Goal: Task Accomplishment & Management: Use online tool/utility

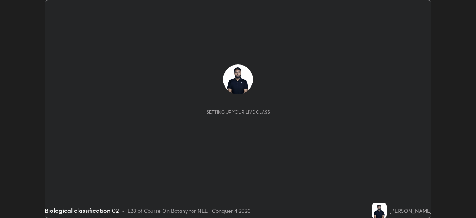
scroll to position [218, 476]
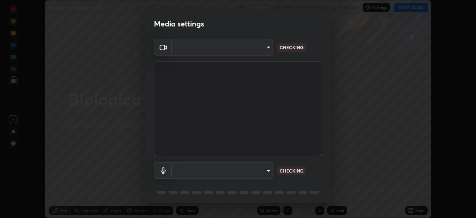
click at [414, 9] on div "Media settings ​ CHECKING ​ CHECKING 1 / 5 Next" at bounding box center [238, 109] width 476 height 218
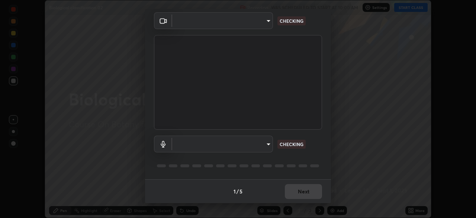
type input "f9c9e40c1fdfe5ebbc4e1433fe736b883486ebc84e0c1da292a4ca4c1bdb3432"
type input "cc6b24f64f306b83a819cfe3ad69ec83db29d8ed6e53624fa730e1126e555d50"
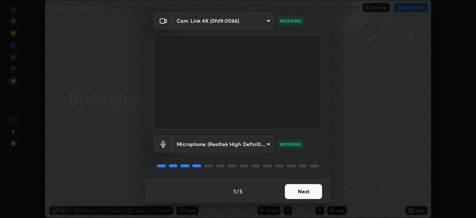
click at [311, 189] on button "Next" at bounding box center [303, 191] width 37 height 15
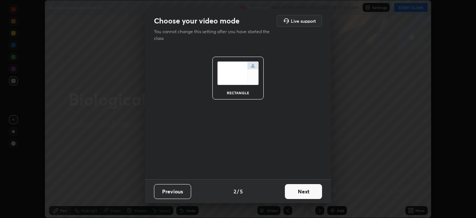
scroll to position [0, 0]
click at [311, 189] on button "Next" at bounding box center [303, 191] width 37 height 15
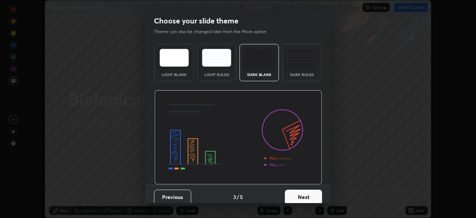
click at [312, 196] on button "Next" at bounding box center [303, 196] width 37 height 15
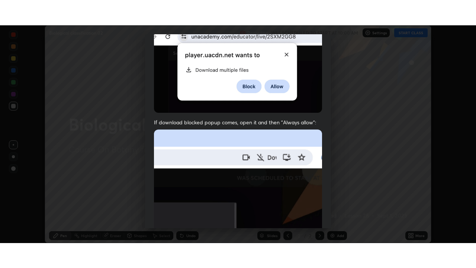
scroll to position [178, 0]
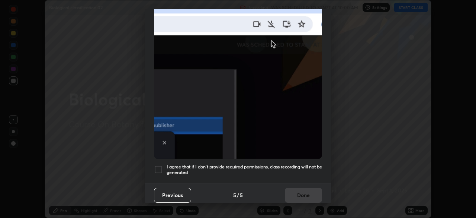
click at [160, 167] on div at bounding box center [158, 169] width 9 height 9
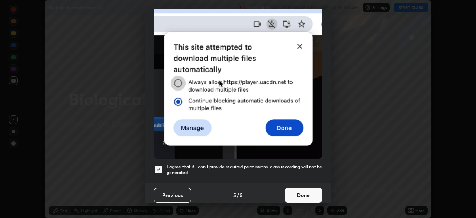
click at [306, 191] on button "Done" at bounding box center [303, 194] width 37 height 15
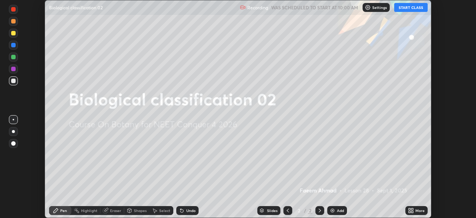
click at [419, 7] on button "START CLASS" at bounding box center [410, 7] width 33 height 9
click at [412, 209] on icon at bounding box center [412, 209] width 2 height 2
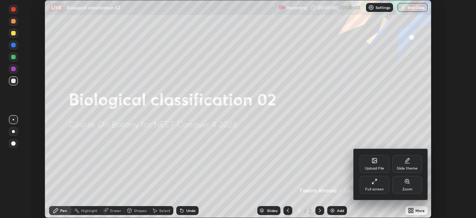
click at [380, 184] on div "Full screen" at bounding box center [375, 185] width 30 height 18
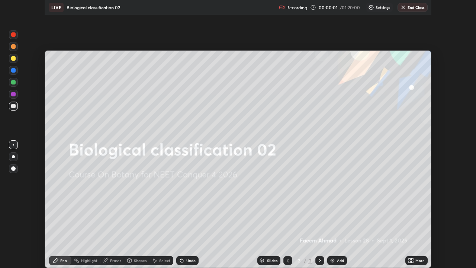
scroll to position [268, 476]
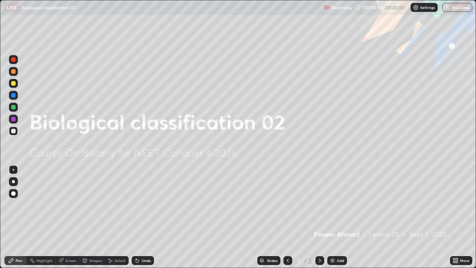
click at [333, 217] on img at bounding box center [332, 260] width 6 height 6
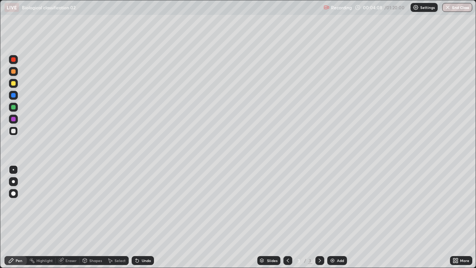
click at [13, 181] on div at bounding box center [13, 181] width 3 height 3
click at [13, 83] on div at bounding box center [13, 83] width 4 height 4
click at [16, 131] on div at bounding box center [13, 130] width 9 height 9
click at [143, 217] on div "Undo" at bounding box center [143, 260] width 22 height 9
click at [148, 217] on div "Undo" at bounding box center [146, 260] width 9 height 4
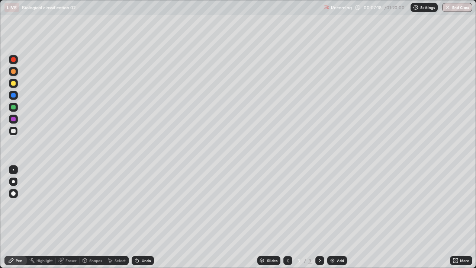
click at [14, 83] on div at bounding box center [13, 83] width 4 height 4
click at [146, 217] on div "Undo" at bounding box center [146, 260] width 9 height 4
click at [345, 217] on div "Add" at bounding box center [337, 260] width 20 height 9
click at [15, 106] on div at bounding box center [13, 107] width 4 height 4
click at [287, 217] on icon at bounding box center [288, 260] width 6 height 6
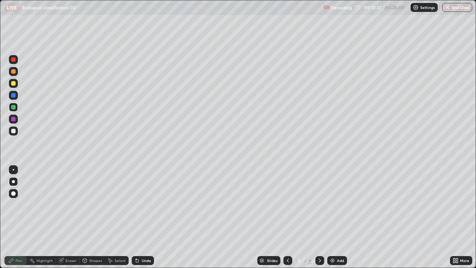
click at [17, 130] on div at bounding box center [13, 130] width 9 height 9
click at [148, 217] on div "Undo" at bounding box center [146, 260] width 9 height 4
click at [332, 217] on img at bounding box center [332, 260] width 6 height 6
click at [283, 217] on div at bounding box center [287, 260] width 9 height 9
click at [320, 217] on icon at bounding box center [320, 260] width 6 height 6
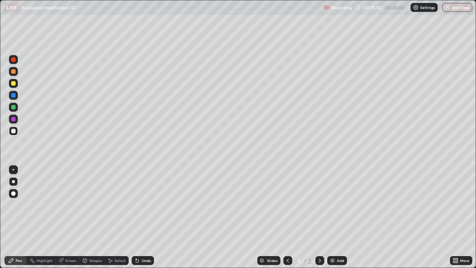
click at [141, 217] on div "Undo" at bounding box center [143, 260] width 22 height 9
click at [142, 217] on div "Undo" at bounding box center [146, 260] width 9 height 4
click at [13, 170] on div at bounding box center [13, 169] width 1 height 1
click at [283, 217] on div at bounding box center [287, 260] width 9 height 9
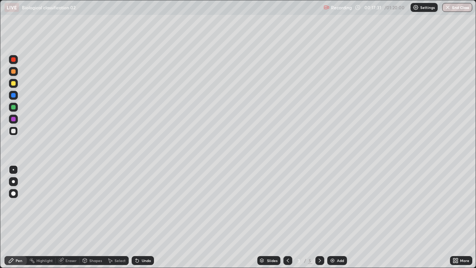
click at [319, 217] on icon at bounding box center [320, 260] width 6 height 6
click at [334, 217] on img at bounding box center [332, 260] width 6 height 6
click at [15, 84] on div at bounding box center [13, 83] width 4 height 4
click at [15, 180] on div at bounding box center [13, 181] width 9 height 9
click at [13, 130] on div at bounding box center [13, 131] width 4 height 4
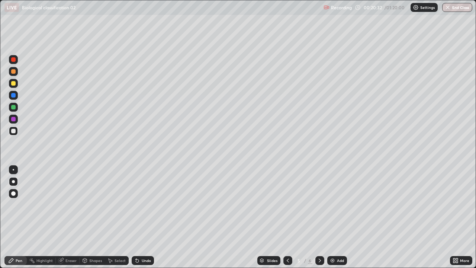
click at [13, 84] on div at bounding box center [13, 83] width 4 height 4
click at [143, 217] on div "Undo" at bounding box center [146, 260] width 9 height 4
click at [143, 217] on div "Undo" at bounding box center [143, 260] width 22 height 9
click at [73, 217] on div "Eraser" at bounding box center [70, 260] width 11 height 4
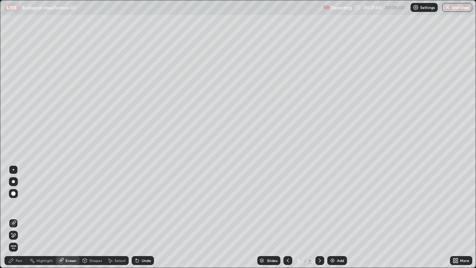
click at [14, 217] on icon at bounding box center [13, 235] width 6 height 6
click at [19, 217] on div "Pen" at bounding box center [19, 260] width 7 height 4
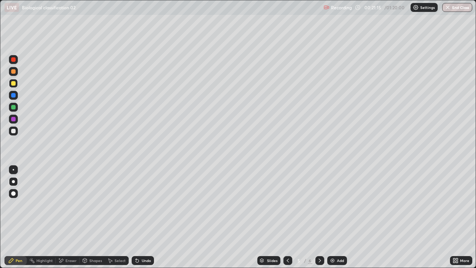
click at [15, 131] on div at bounding box center [13, 131] width 4 height 4
click at [14, 85] on div at bounding box center [13, 83] width 4 height 4
click at [15, 133] on div at bounding box center [13, 130] width 9 height 9
click at [13, 170] on div at bounding box center [13, 169] width 1 height 1
click at [17, 83] on div at bounding box center [13, 83] width 9 height 9
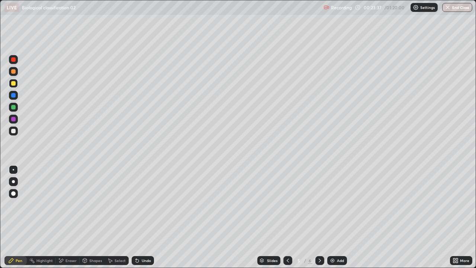
click at [148, 217] on div "Undo" at bounding box center [146, 260] width 9 height 4
click at [335, 217] on div "Add" at bounding box center [337, 260] width 20 height 9
click at [16, 80] on div at bounding box center [13, 83] width 9 height 9
click at [16, 184] on div at bounding box center [13, 181] width 9 height 9
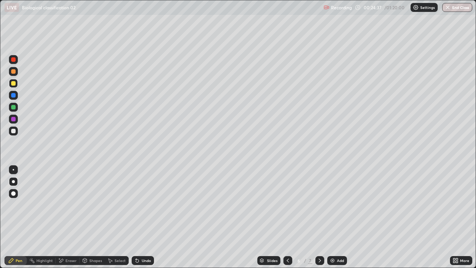
click at [288, 217] on div at bounding box center [287, 260] width 9 height 9
click at [319, 217] on icon at bounding box center [320, 260] width 6 height 6
click at [16, 130] on div at bounding box center [13, 130] width 9 height 9
click at [146, 217] on div "Undo" at bounding box center [143, 260] width 22 height 9
click at [14, 83] on div at bounding box center [13, 83] width 4 height 4
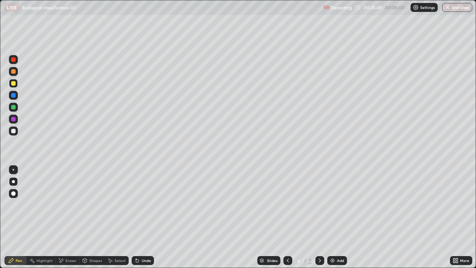
click at [17, 130] on div at bounding box center [13, 130] width 9 height 9
click at [151, 217] on div "Undo" at bounding box center [143, 260] width 22 height 9
click at [17, 86] on div at bounding box center [13, 83] width 9 height 9
click at [70, 217] on div "Eraser" at bounding box center [70, 260] width 11 height 4
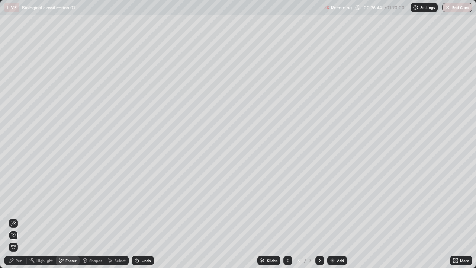
click at [23, 217] on div "Pen" at bounding box center [15, 260] width 22 height 9
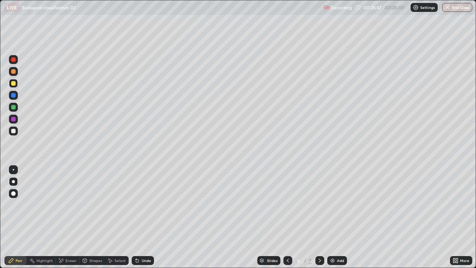
click at [17, 132] on div at bounding box center [13, 130] width 9 height 9
click at [17, 83] on div at bounding box center [13, 83] width 9 height 9
click at [146, 217] on div "Undo" at bounding box center [146, 260] width 9 height 4
click at [339, 217] on div "Add" at bounding box center [340, 260] width 7 height 4
click at [15, 132] on div at bounding box center [13, 131] width 4 height 4
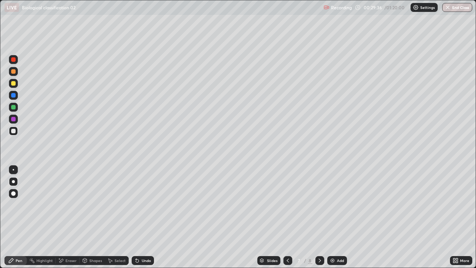
click at [14, 83] on div at bounding box center [13, 83] width 4 height 4
click at [15, 129] on div at bounding box center [13, 130] width 9 height 9
click at [14, 83] on div at bounding box center [13, 83] width 4 height 4
click at [17, 170] on div at bounding box center [13, 169] width 9 height 9
click at [15, 130] on div at bounding box center [13, 131] width 4 height 4
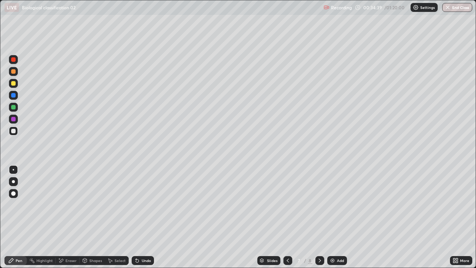
click at [335, 217] on div "Add" at bounding box center [337, 260] width 20 height 9
click at [14, 83] on div at bounding box center [13, 83] width 4 height 4
click at [15, 181] on div at bounding box center [13, 181] width 3 height 3
click at [14, 131] on div at bounding box center [13, 131] width 4 height 4
click at [149, 217] on div "Undo" at bounding box center [146, 260] width 9 height 4
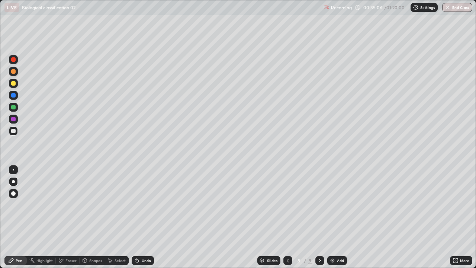
click at [16, 83] on div at bounding box center [13, 83] width 9 height 9
click at [17, 131] on div at bounding box center [13, 130] width 9 height 9
click at [329, 217] on img at bounding box center [332, 260] width 6 height 6
click at [15, 85] on div at bounding box center [13, 83] width 4 height 4
click at [285, 217] on div at bounding box center [287, 260] width 9 height 9
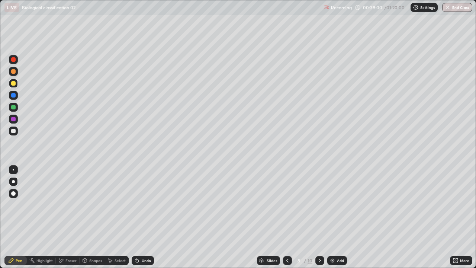
click at [319, 217] on icon at bounding box center [320, 260] width 6 height 6
click at [287, 217] on icon at bounding box center [287, 260] width 6 height 6
click at [298, 217] on div "7" at bounding box center [298, 260] width 7 height 4
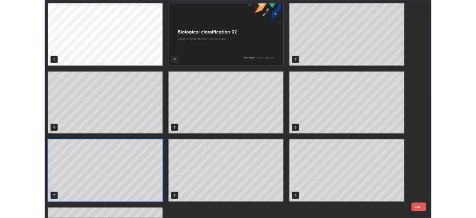
scroll to position [265, 471]
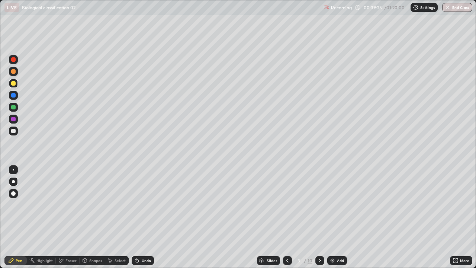
click at [319, 217] on icon at bounding box center [320, 260] width 6 height 6
click at [318, 217] on icon at bounding box center [320, 260] width 6 height 6
click at [320, 217] on icon at bounding box center [320, 260] width 2 height 4
click at [320, 217] on icon at bounding box center [320, 260] width 6 height 6
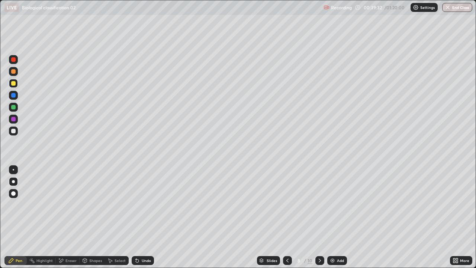
click at [319, 217] on icon at bounding box center [320, 260] width 6 height 6
click at [16, 131] on div at bounding box center [13, 130] width 9 height 9
click at [75, 217] on div "Eraser" at bounding box center [70, 260] width 11 height 4
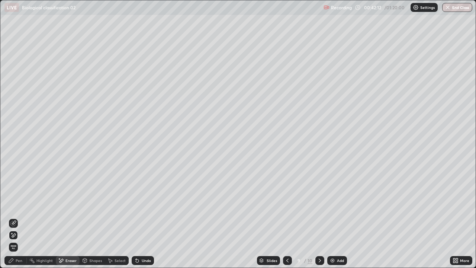
click at [15, 217] on div "Pen" at bounding box center [15, 260] width 22 height 9
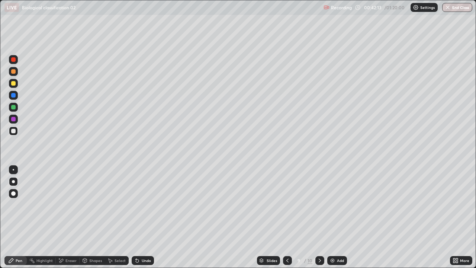
click at [15, 83] on div at bounding box center [13, 83] width 4 height 4
click at [17, 132] on div at bounding box center [13, 130] width 9 height 9
click at [332, 217] on img at bounding box center [332, 260] width 6 height 6
click at [16, 84] on div at bounding box center [13, 83] width 9 height 9
click at [144, 217] on div "Undo" at bounding box center [143, 260] width 22 height 9
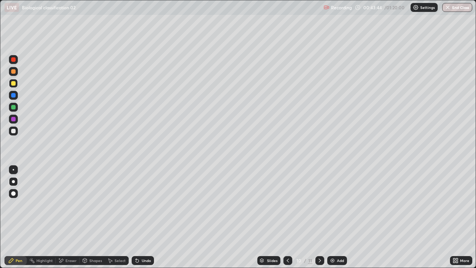
click at [15, 130] on div at bounding box center [13, 131] width 4 height 4
click at [17, 84] on div at bounding box center [13, 83] width 9 height 9
click at [17, 128] on div at bounding box center [13, 130] width 9 height 9
click at [16, 84] on div at bounding box center [13, 83] width 9 height 9
click at [15, 129] on div at bounding box center [13, 130] width 9 height 9
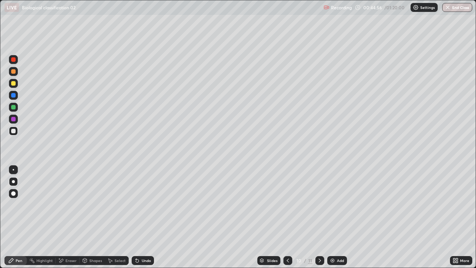
click at [140, 217] on div "Undo" at bounding box center [143, 260] width 22 height 9
click at [145, 217] on div "Undo" at bounding box center [146, 260] width 9 height 4
click at [146, 217] on div "Undo" at bounding box center [146, 260] width 9 height 4
click at [148, 217] on div "Undo" at bounding box center [146, 260] width 9 height 4
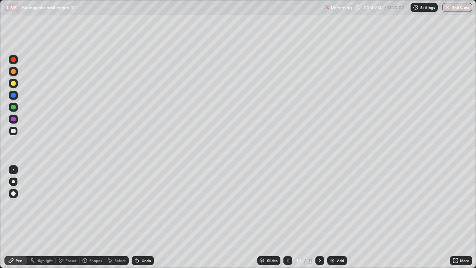
click at [67, 217] on div "Eraser" at bounding box center [70, 260] width 11 height 4
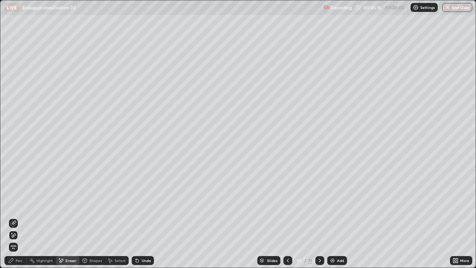
click at [17, 217] on div "Pen" at bounding box center [19, 260] width 7 height 4
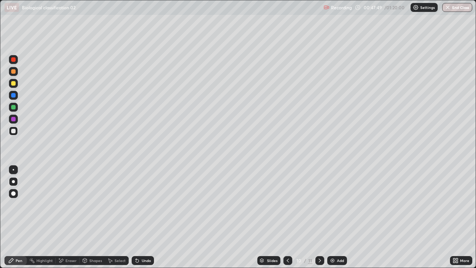
click at [334, 217] on img at bounding box center [332, 260] width 6 height 6
click at [14, 83] on div at bounding box center [13, 83] width 4 height 4
click at [14, 131] on div at bounding box center [13, 131] width 4 height 4
click at [148, 217] on div "Undo" at bounding box center [143, 260] width 22 height 9
click at [149, 217] on div "Undo" at bounding box center [143, 260] width 22 height 9
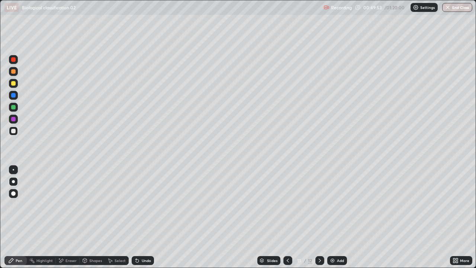
click at [287, 217] on icon at bounding box center [288, 260] width 2 height 4
click at [286, 217] on icon at bounding box center [288, 260] width 6 height 6
click at [320, 217] on icon at bounding box center [320, 260] width 2 height 4
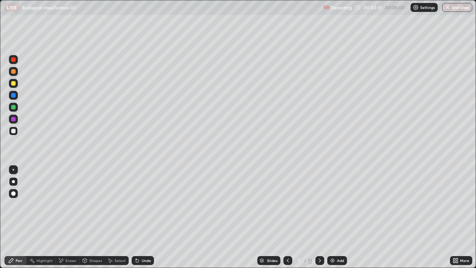
click at [320, 217] on icon at bounding box center [320, 260] width 2 height 4
click at [319, 217] on icon at bounding box center [320, 260] width 6 height 6
click at [71, 217] on div "Eraser" at bounding box center [70, 260] width 11 height 4
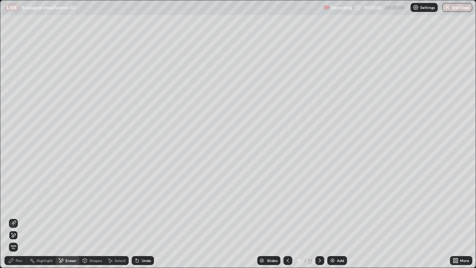
click at [22, 217] on div "Pen" at bounding box center [15, 260] width 22 height 9
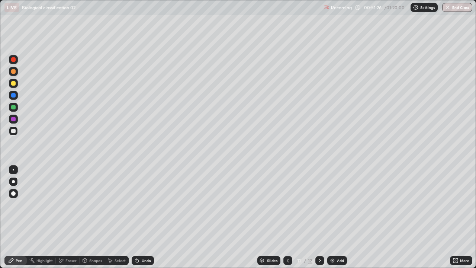
click at [14, 131] on div at bounding box center [13, 131] width 4 height 4
click at [71, 217] on div "Eraser" at bounding box center [70, 260] width 11 height 4
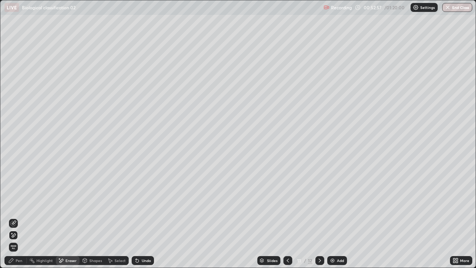
click at [22, 217] on div "Pen" at bounding box center [19, 260] width 7 height 4
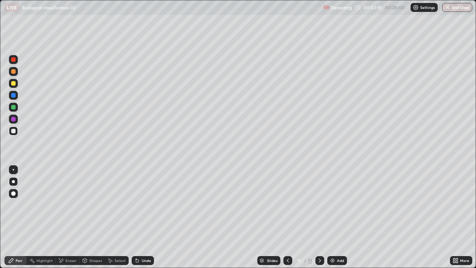
click at [149, 217] on div "Undo" at bounding box center [146, 260] width 9 height 4
click at [333, 217] on img at bounding box center [332, 260] width 6 height 6
click at [13, 85] on div at bounding box center [13, 83] width 4 height 4
click at [15, 131] on div at bounding box center [13, 131] width 4 height 4
click at [14, 83] on div at bounding box center [13, 83] width 4 height 4
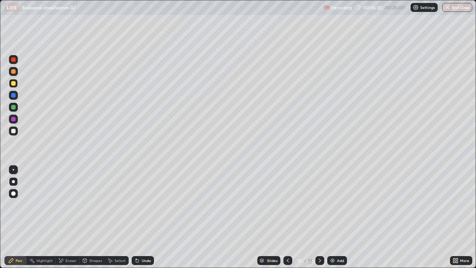
click at [17, 130] on div at bounding box center [13, 130] width 9 height 9
click at [13, 170] on div at bounding box center [13, 169] width 1 height 1
click at [13, 61] on div at bounding box center [13, 59] width 4 height 4
click at [14, 132] on div at bounding box center [13, 131] width 4 height 4
click at [16, 59] on div at bounding box center [13, 59] width 9 height 9
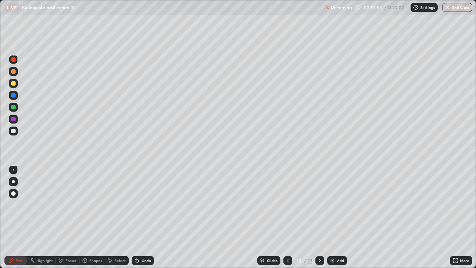
click at [15, 132] on div at bounding box center [13, 131] width 4 height 4
click at [14, 131] on div at bounding box center [13, 131] width 4 height 4
click at [15, 60] on div at bounding box center [13, 59] width 4 height 4
click at [16, 130] on div at bounding box center [13, 130] width 9 height 9
click at [14, 59] on div at bounding box center [13, 59] width 4 height 4
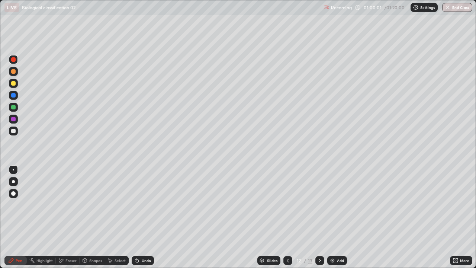
click at [15, 131] on div at bounding box center [13, 131] width 4 height 4
click at [16, 60] on div at bounding box center [13, 59] width 9 height 9
click at [338, 217] on div "Add" at bounding box center [340, 260] width 7 height 4
click at [288, 217] on div at bounding box center [287, 260] width 9 height 9
click at [319, 217] on icon at bounding box center [320, 260] width 6 height 6
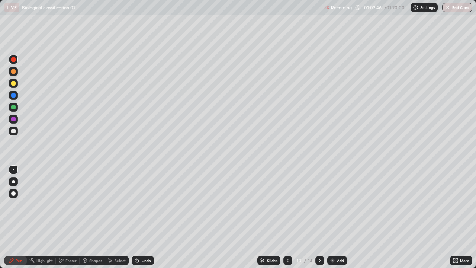
click at [14, 82] on div at bounding box center [13, 83] width 4 height 4
click at [287, 217] on icon at bounding box center [288, 260] width 6 height 6
click at [319, 217] on icon at bounding box center [320, 260] width 6 height 6
click at [13, 181] on div at bounding box center [13, 181] width 3 height 3
click at [14, 128] on div at bounding box center [13, 130] width 9 height 9
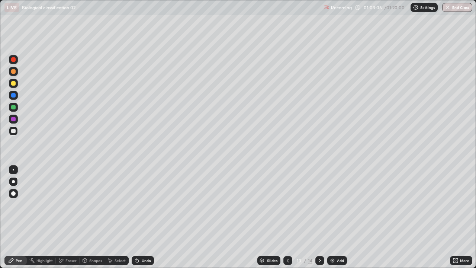
click at [145, 217] on div "Undo" at bounding box center [146, 260] width 9 height 4
click at [147, 217] on div "Undo" at bounding box center [143, 260] width 22 height 9
click at [139, 217] on icon at bounding box center [137, 260] width 6 height 6
click at [146, 217] on div "Undo" at bounding box center [146, 260] width 9 height 4
click at [13, 60] on div at bounding box center [13, 59] width 4 height 4
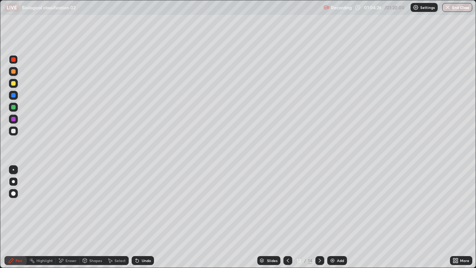
click at [15, 132] on div at bounding box center [13, 131] width 4 height 4
click at [14, 61] on div at bounding box center [13, 59] width 4 height 4
click at [15, 129] on div at bounding box center [13, 131] width 4 height 4
click at [144, 217] on div "Undo" at bounding box center [146, 260] width 9 height 4
click at [13, 170] on div at bounding box center [13, 169] width 1 height 1
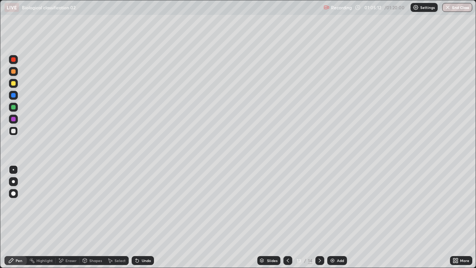
click at [152, 217] on div "Undo" at bounding box center [143, 260] width 22 height 9
click at [15, 85] on div at bounding box center [13, 83] width 9 height 9
click at [13, 181] on div at bounding box center [13, 181] width 3 height 3
click at [16, 131] on div at bounding box center [13, 130] width 9 height 9
click at [17, 167] on div at bounding box center [13, 170] width 9 height 12
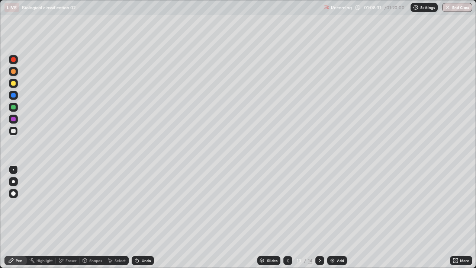
click at [145, 217] on div "Undo" at bounding box center [146, 260] width 9 height 4
click at [142, 217] on div "Undo" at bounding box center [146, 260] width 9 height 4
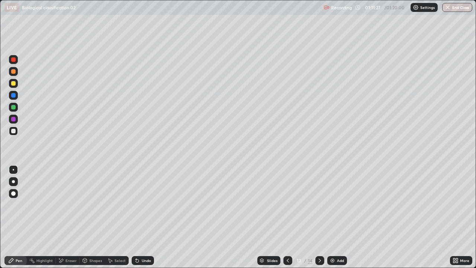
click at [142, 217] on div "Undo" at bounding box center [146, 260] width 9 height 4
click at [140, 217] on div "Undo" at bounding box center [143, 260] width 22 height 9
click at [337, 217] on div "Add" at bounding box center [340, 260] width 7 height 4
click at [13, 83] on div at bounding box center [13, 83] width 4 height 4
click at [13, 181] on div at bounding box center [13, 181] width 3 height 3
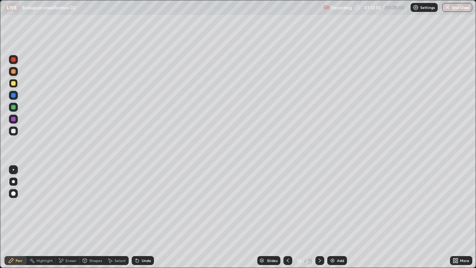
click at [15, 131] on div at bounding box center [13, 131] width 4 height 4
click at [145, 217] on div "Undo" at bounding box center [146, 260] width 9 height 4
click at [17, 86] on div at bounding box center [13, 83] width 9 height 12
click at [146, 217] on div "Undo" at bounding box center [146, 260] width 9 height 4
click at [148, 217] on div "Undo" at bounding box center [143, 260] width 22 height 9
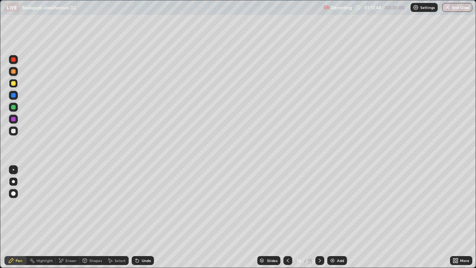
click at [148, 217] on div "Undo" at bounding box center [143, 260] width 22 height 9
click at [16, 170] on div at bounding box center [13, 169] width 9 height 9
click at [16, 180] on div at bounding box center [13, 181] width 9 height 9
click at [337, 217] on div "Add" at bounding box center [340, 260] width 7 height 4
click at [15, 82] on div at bounding box center [13, 83] width 4 height 4
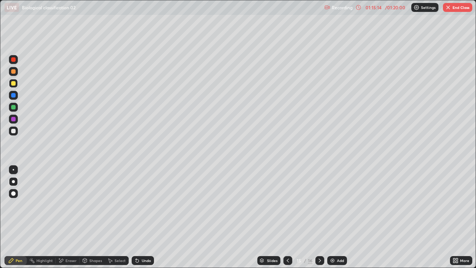
click at [17, 129] on div at bounding box center [13, 130] width 9 height 9
click at [148, 217] on div "Undo" at bounding box center [146, 260] width 9 height 4
click at [147, 217] on div "Undo" at bounding box center [146, 260] width 9 height 4
click at [70, 217] on div "Eraser" at bounding box center [70, 260] width 11 height 4
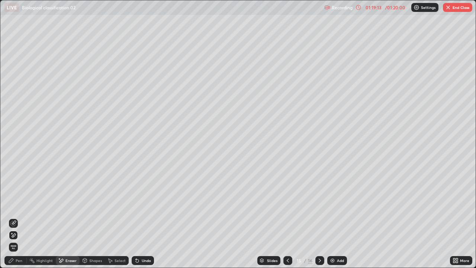
click at [20, 217] on div "Pen" at bounding box center [19, 260] width 7 height 4
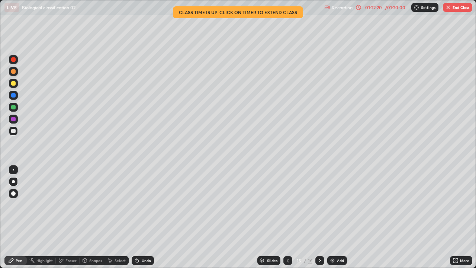
click at [460, 6] on button "End Class" at bounding box center [457, 7] width 29 height 9
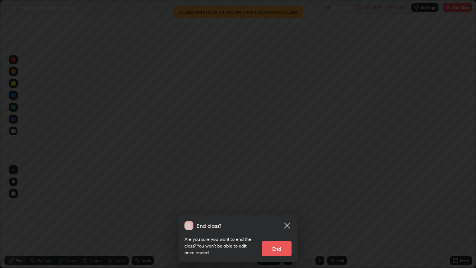
click at [284, 217] on button "End" at bounding box center [277, 248] width 30 height 15
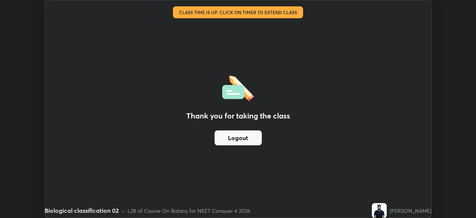
scroll to position [36966, 36708]
